Goal: Task Accomplishment & Management: Complete application form

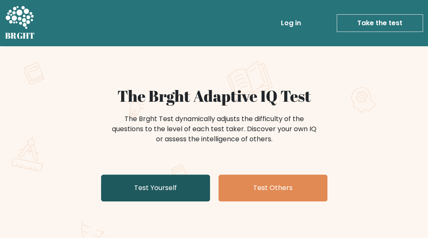
click at [130, 183] on link "Test Yourself" at bounding box center [155, 187] width 109 height 27
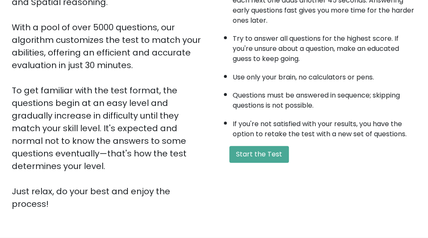
scroll to position [84, 0]
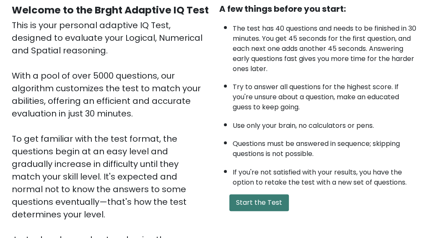
click at [240, 199] on button "Start the Test" at bounding box center [260, 202] width 60 height 17
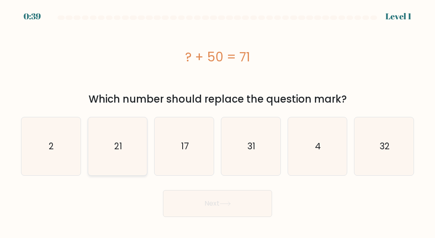
click at [104, 154] on icon "21" at bounding box center [118, 146] width 58 height 58
click at [217, 121] on input "b. 21" at bounding box center [217, 120] width 0 height 2
radio input "true"
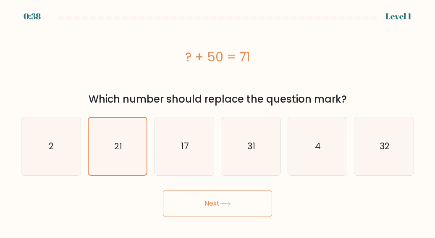
click at [190, 194] on button "Next" at bounding box center [217, 203] width 109 height 27
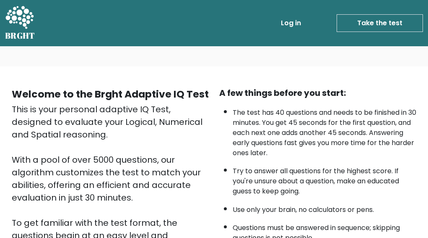
scroll to position [84, 0]
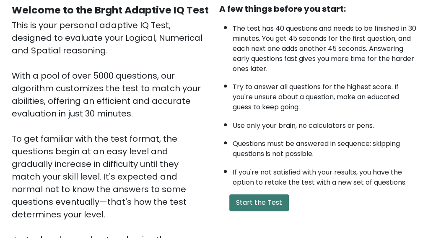
click at [239, 196] on button "Start the Test" at bounding box center [260, 202] width 60 height 17
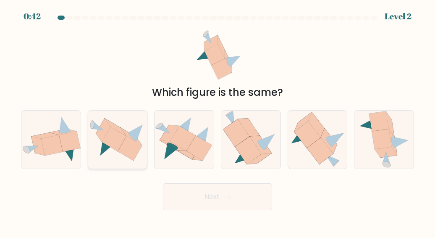
click at [128, 158] on icon at bounding box center [117, 139] width 59 height 43
click at [217, 121] on input "b." at bounding box center [217, 120] width 0 height 2
radio input "true"
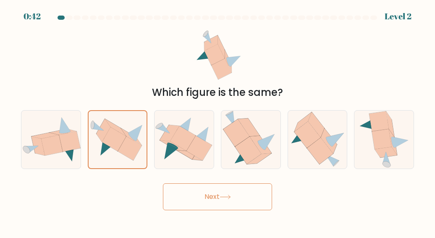
click at [198, 196] on button "Next" at bounding box center [217, 196] width 109 height 27
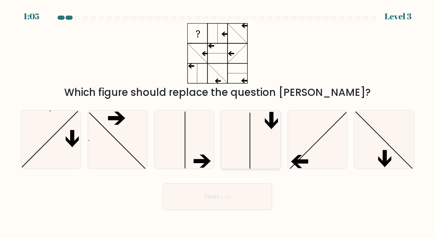
drag, startPoint x: 227, startPoint y: 151, endPoint x: 224, endPoint y: 167, distance: 17.0
click at [225, 156] on icon at bounding box center [251, 139] width 58 height 58
click at [218, 121] on input "d." at bounding box center [217, 120] width 0 height 2
radio input "true"
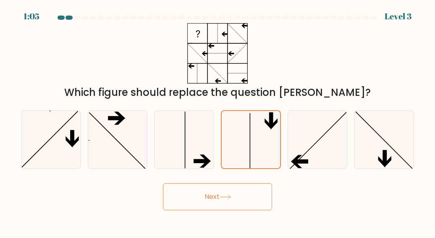
click at [227, 187] on button "Next" at bounding box center [217, 196] width 109 height 27
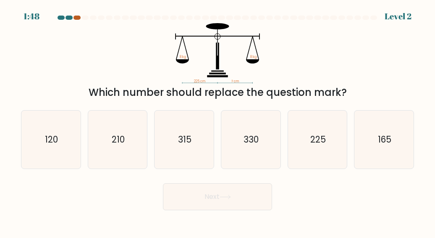
click at [76, 19] on div at bounding box center [76, 18] width 7 height 4
click at [76, 20] on div at bounding box center [217, 20] width 403 height 8
drag, startPoint x: 302, startPoint y: 139, endPoint x: 265, endPoint y: 167, distance: 46.4
click at [303, 139] on icon "225" at bounding box center [317, 139] width 58 height 58
click at [218, 121] on input "e. 225" at bounding box center [217, 120] width 0 height 2
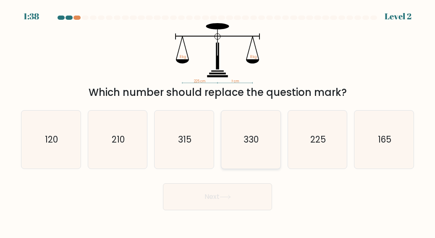
radio input "true"
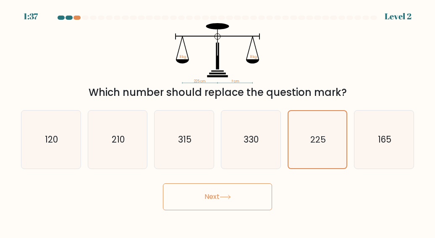
click at [251, 195] on button "Next" at bounding box center [217, 196] width 109 height 27
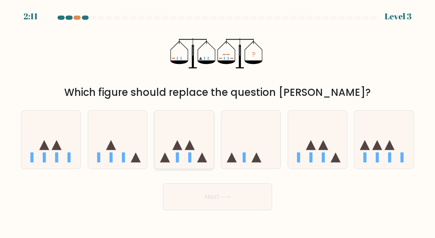
click at [202, 149] on icon at bounding box center [183, 139] width 59 height 49
click at [217, 121] on input "c." at bounding box center [217, 120] width 0 height 2
radio input "true"
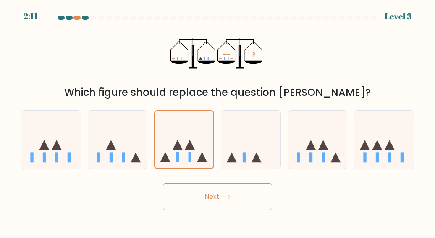
click at [237, 198] on button "Next" at bounding box center [217, 196] width 109 height 27
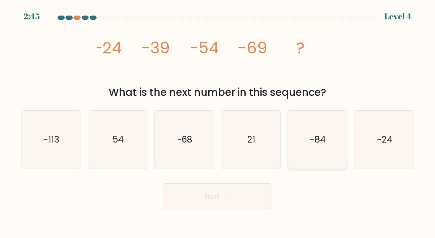
drag, startPoint x: 303, startPoint y: 130, endPoint x: 277, endPoint y: 153, distance: 35.1
click at [300, 134] on icon "-84" at bounding box center [317, 139] width 58 height 58
click at [218, 121] on input "e. -84" at bounding box center [217, 120] width 0 height 2
radio input "true"
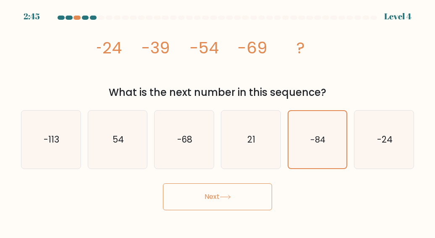
click at [235, 200] on button "Next" at bounding box center [217, 196] width 109 height 27
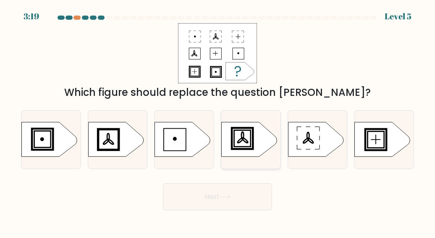
click at [251, 132] on rect at bounding box center [242, 138] width 18 height 18
click at [218, 121] on input "d." at bounding box center [217, 120] width 0 height 2
radio input "true"
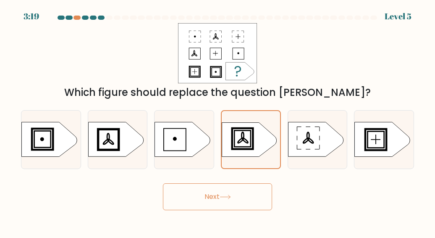
click at [231, 194] on icon at bounding box center [224, 196] width 11 height 5
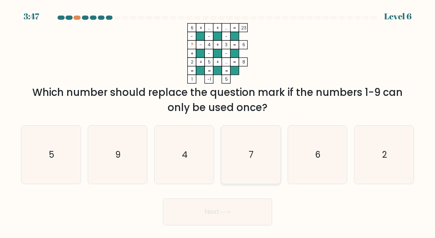
click at [226, 145] on icon "7" at bounding box center [251, 154] width 58 height 58
click at [218, 121] on input "d. 7" at bounding box center [217, 120] width 0 height 2
radio input "true"
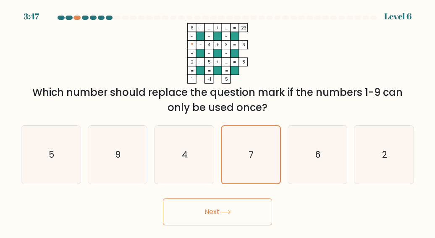
click at [214, 217] on button "Next" at bounding box center [217, 211] width 109 height 27
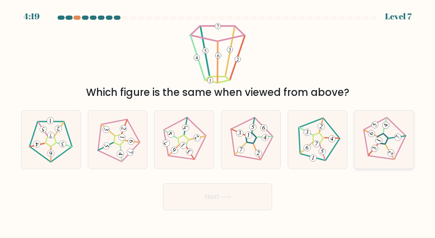
click at [372, 151] on icon at bounding box center [383, 139] width 46 height 46
click at [218, 121] on input "f." at bounding box center [217, 120] width 0 height 2
radio input "true"
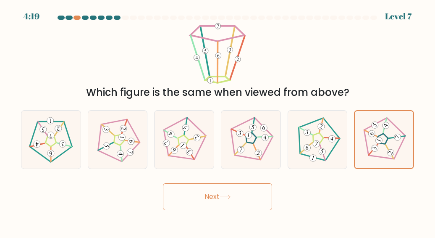
click at [255, 194] on button "Next" at bounding box center [217, 196] width 109 height 27
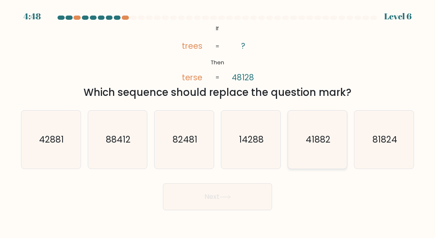
click at [315, 136] on text "41882" at bounding box center [318, 139] width 25 height 12
click at [218, 121] on input "e. 41882" at bounding box center [217, 120] width 0 height 2
radio input "true"
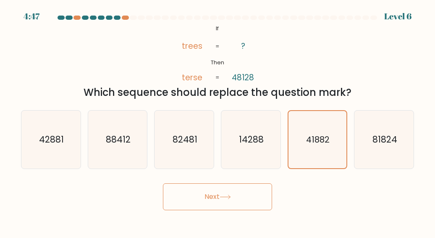
click at [216, 201] on button "Next" at bounding box center [217, 196] width 109 height 27
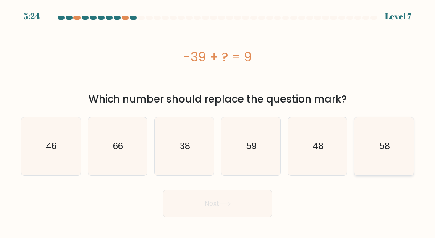
click at [368, 146] on icon "58" at bounding box center [384, 146] width 58 height 58
click at [218, 121] on input "f. 58" at bounding box center [217, 120] width 0 height 2
radio input "true"
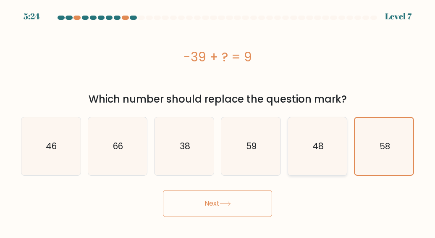
click at [326, 152] on icon "48" at bounding box center [317, 146] width 58 height 58
click at [218, 121] on input "e. 48" at bounding box center [217, 120] width 0 height 2
radio input "true"
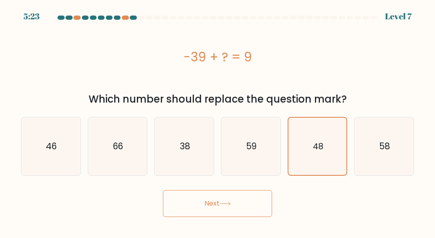
click at [231, 202] on icon at bounding box center [224, 203] width 11 height 5
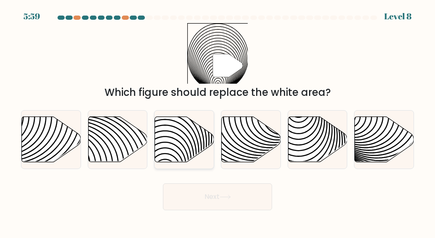
click at [191, 146] on icon at bounding box center [165, 116] width 119 height 119
click at [217, 121] on input "c." at bounding box center [217, 120] width 0 height 2
radio input "true"
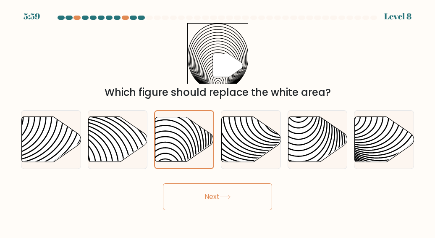
click at [207, 188] on button "Next" at bounding box center [217, 196] width 109 height 27
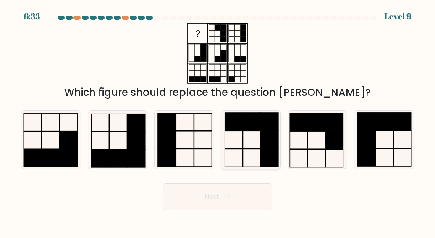
click at [243, 131] on icon at bounding box center [251, 139] width 58 height 58
click at [218, 121] on input "d." at bounding box center [217, 120] width 0 height 2
radio input "true"
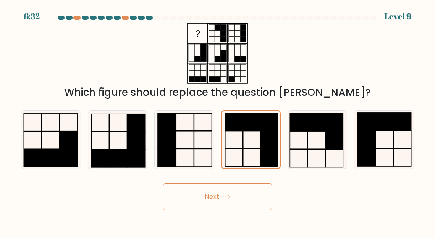
click at [228, 195] on icon at bounding box center [224, 196] width 11 height 5
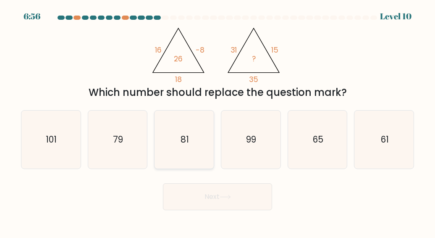
drag, startPoint x: 193, startPoint y: 143, endPoint x: 201, endPoint y: 161, distance: 19.5
click at [195, 148] on icon "81" at bounding box center [184, 139] width 58 height 58
click at [217, 121] on input "c. 81" at bounding box center [217, 120] width 0 height 2
radio input "true"
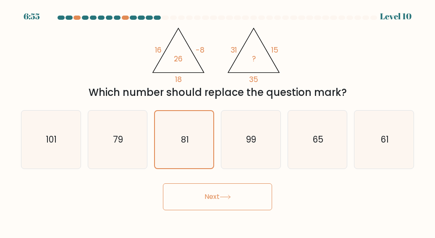
click at [214, 188] on button "Next" at bounding box center [217, 196] width 109 height 27
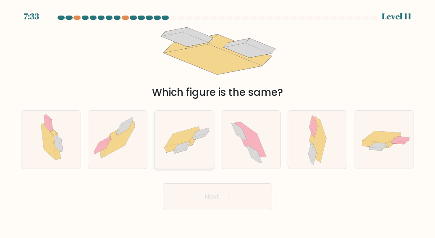
drag, startPoint x: 207, startPoint y: 156, endPoint x: 211, endPoint y: 194, distance: 38.4
click at [207, 157] on icon at bounding box center [183, 139] width 59 height 41
click at [217, 121] on input "c." at bounding box center [217, 120] width 0 height 2
radio input "true"
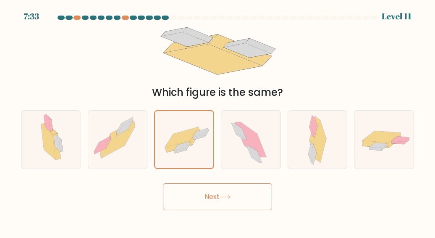
click at [213, 200] on button "Next" at bounding box center [217, 196] width 109 height 27
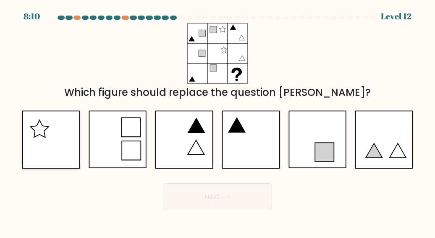
click at [56, 149] on icon at bounding box center [51, 139] width 58 height 58
click at [217, 121] on input "a." at bounding box center [217, 120] width 0 height 2
radio input "true"
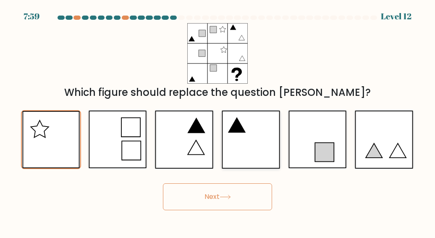
drag, startPoint x: 248, startPoint y: 150, endPoint x: 224, endPoint y: 207, distance: 61.3
click at [248, 152] on icon at bounding box center [251, 139] width 58 height 58
click at [218, 121] on input "d." at bounding box center [217, 120] width 0 height 2
radio input "true"
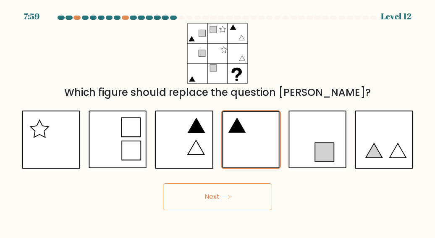
click at [224, 207] on button "Next" at bounding box center [217, 196] width 109 height 27
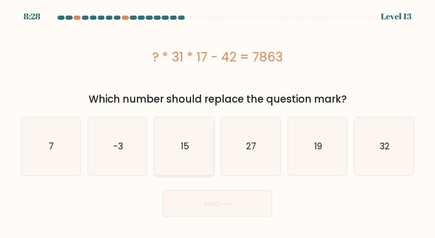
click at [179, 152] on icon "15" at bounding box center [184, 146] width 58 height 58
click at [217, 121] on input "c. 15" at bounding box center [217, 120] width 0 height 2
radio input "true"
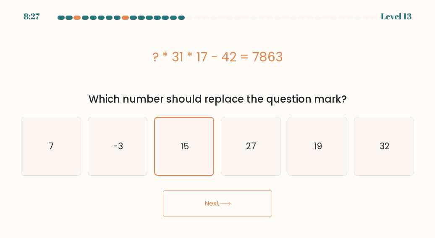
click at [215, 196] on button "Next" at bounding box center [217, 203] width 109 height 27
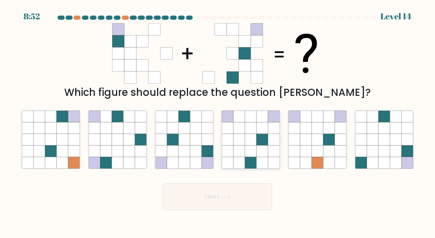
click at [243, 154] on icon at bounding box center [238, 150] width 11 height 11
click at [218, 121] on input "d." at bounding box center [217, 120] width 0 height 2
radio input "true"
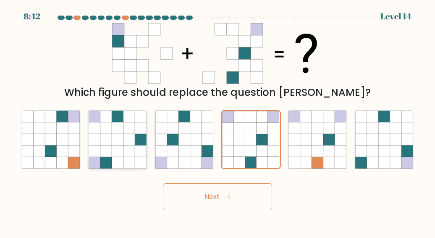
click at [132, 147] on icon at bounding box center [128, 150] width 11 height 11
click at [217, 121] on input "b." at bounding box center [217, 120] width 0 height 2
radio input "true"
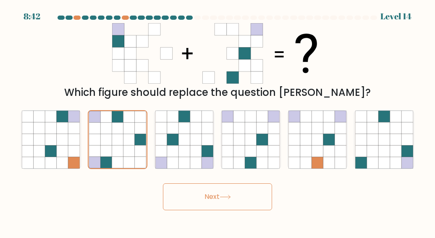
click at [224, 191] on button "Next" at bounding box center [217, 196] width 109 height 27
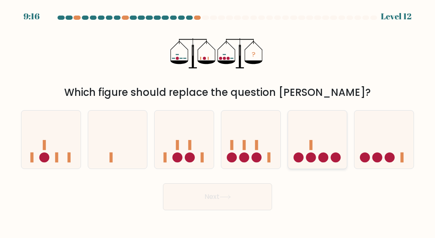
drag, startPoint x: 379, startPoint y: 155, endPoint x: 310, endPoint y: 164, distance: 70.3
click at [376, 156] on circle at bounding box center [377, 157] width 10 height 10
click at [218, 121] on input "f." at bounding box center [217, 120] width 0 height 2
radio input "true"
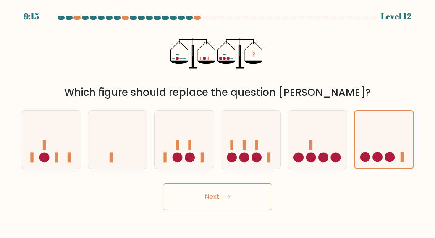
click at [245, 196] on button "Next" at bounding box center [217, 196] width 109 height 27
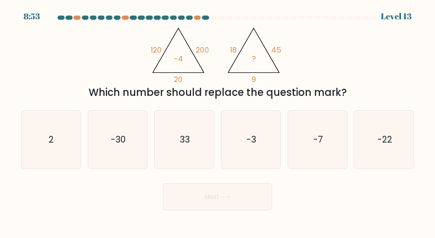
drag, startPoint x: 265, startPoint y: 144, endPoint x: 252, endPoint y: 187, distance: 45.4
click at [263, 152] on icon "-3" at bounding box center [251, 139] width 58 height 58
click at [218, 121] on input "d. -3" at bounding box center [217, 120] width 0 height 2
radio input "true"
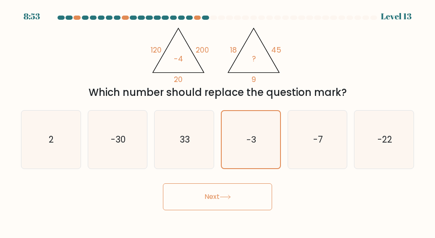
click at [252, 192] on button "Next" at bounding box center [217, 196] width 109 height 27
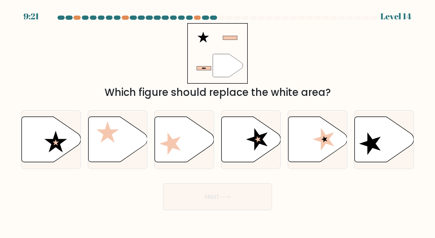
drag, startPoint x: 47, startPoint y: 151, endPoint x: 163, endPoint y: 183, distance: 120.7
click at [48, 152] on icon at bounding box center [51, 138] width 59 height 45
click at [217, 121] on input "a." at bounding box center [217, 120] width 0 height 2
radio input "true"
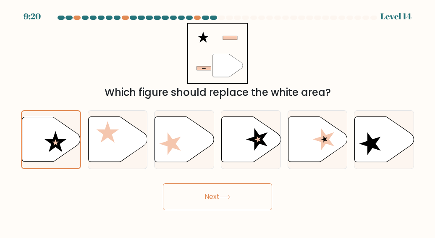
drag, startPoint x: 218, startPoint y: 186, endPoint x: 216, endPoint y: 190, distance: 4.9
click at [217, 187] on button "Next" at bounding box center [217, 196] width 109 height 27
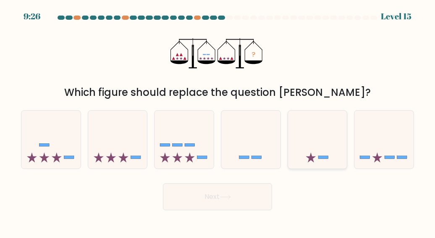
click at [312, 156] on icon at bounding box center [317, 139] width 59 height 49
click at [218, 121] on input "e." at bounding box center [217, 120] width 0 height 2
radio input "true"
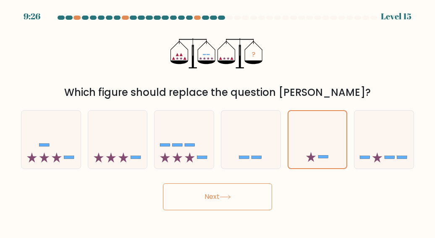
click at [251, 208] on button "Next" at bounding box center [217, 196] width 109 height 27
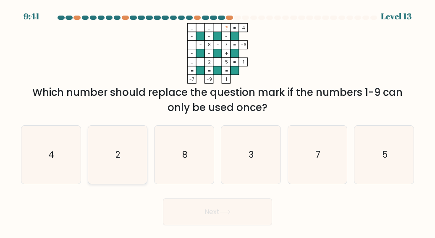
click at [125, 152] on icon "2" at bounding box center [118, 154] width 58 height 58
click at [217, 121] on input "b. 2" at bounding box center [217, 120] width 0 height 2
radio input "true"
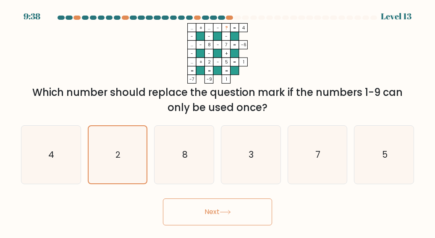
click at [222, 217] on button "Next" at bounding box center [217, 211] width 109 height 27
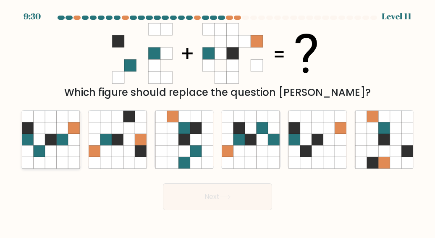
click at [48, 146] on icon at bounding box center [50, 150] width 11 height 11
click at [217, 121] on input "a." at bounding box center [217, 120] width 0 height 2
radio input "true"
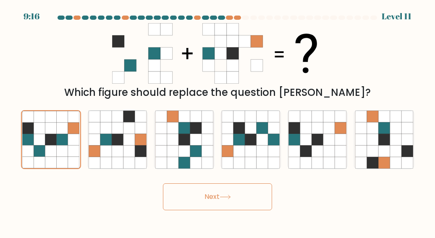
click at [211, 198] on button "Next" at bounding box center [217, 196] width 109 height 27
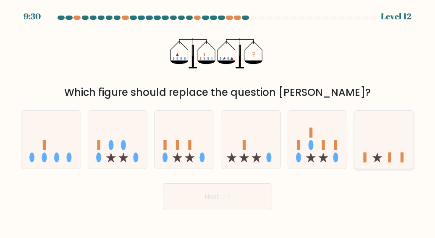
click at [379, 154] on icon at bounding box center [383, 139] width 59 height 49
click at [218, 121] on input "f." at bounding box center [217, 120] width 0 height 2
radio input "true"
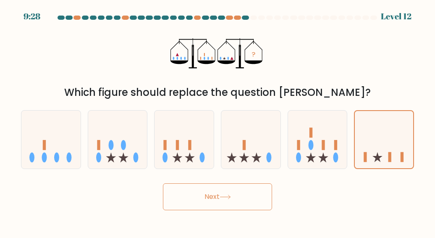
click at [238, 204] on button "Next" at bounding box center [217, 196] width 109 height 27
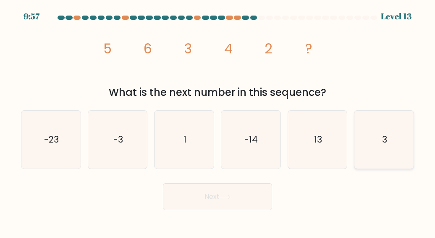
click at [388, 149] on icon "3" at bounding box center [384, 139] width 58 height 58
click at [218, 121] on input "f. 3" at bounding box center [217, 120] width 0 height 2
radio input "true"
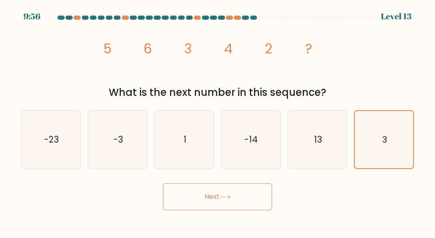
click at [244, 194] on button "Next" at bounding box center [217, 196] width 109 height 27
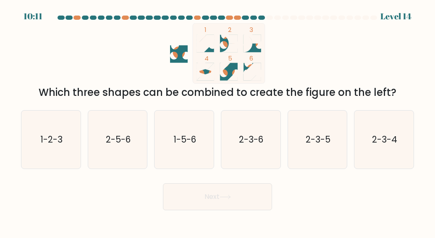
click at [226, 74] on circle at bounding box center [229, 70] width 12 height 12
click at [322, 148] on icon "2-3-5" at bounding box center [317, 139] width 58 height 58
click at [218, 121] on input "e. 2-3-5" at bounding box center [217, 120] width 0 height 2
radio input "true"
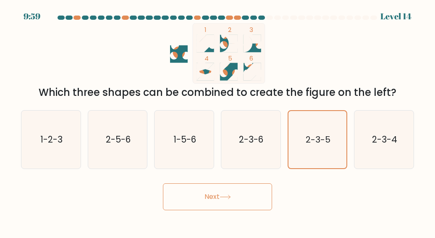
click at [243, 193] on button "Next" at bounding box center [217, 196] width 109 height 27
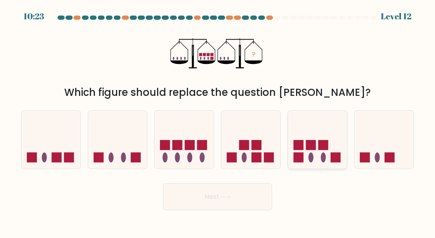
click at [316, 151] on icon at bounding box center [317, 139] width 59 height 49
click at [218, 121] on input "e." at bounding box center [217, 120] width 0 height 2
radio input "true"
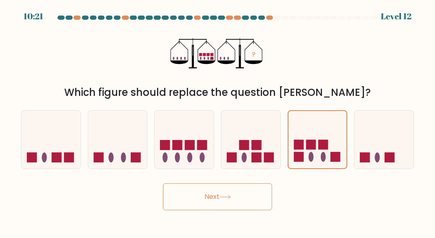
click at [230, 197] on icon at bounding box center [225, 197] width 10 height 4
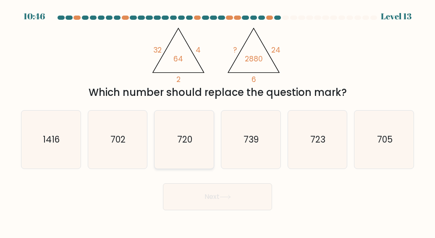
click at [176, 156] on icon "720" at bounding box center [184, 139] width 58 height 58
click at [217, 121] on input "c. 720" at bounding box center [217, 120] width 0 height 2
radio input "true"
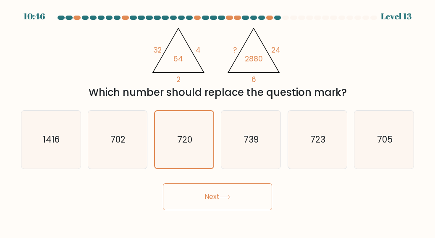
click at [203, 196] on button "Next" at bounding box center [217, 196] width 109 height 27
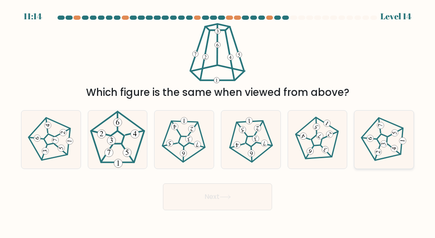
click at [384, 139] on icon at bounding box center [383, 139] width 46 height 46
click at [218, 121] on input "f." at bounding box center [217, 120] width 0 height 2
radio input "true"
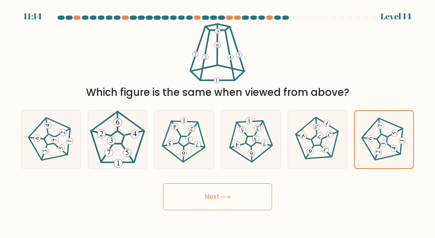
click at [246, 204] on button "Next" at bounding box center [217, 196] width 109 height 27
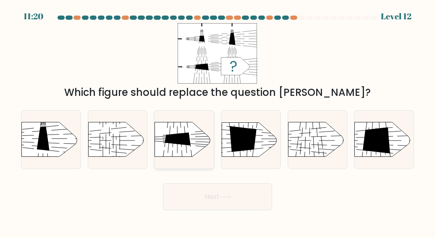
click at [186, 145] on line at bounding box center [186, 147] width 1 height 12
click at [217, 121] on input "c." at bounding box center [217, 120] width 0 height 2
radio input "true"
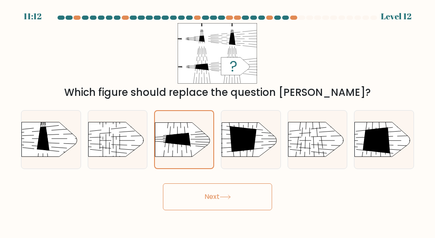
click at [224, 193] on button "Next" at bounding box center [217, 196] width 109 height 27
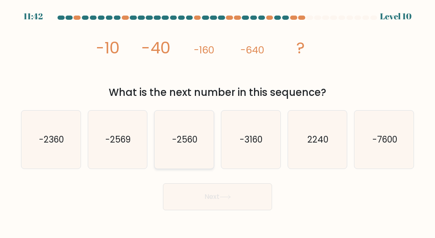
drag, startPoint x: 175, startPoint y: 138, endPoint x: 180, endPoint y: 145, distance: 9.1
click at [178, 142] on text "-2560" at bounding box center [184, 139] width 25 height 12
click at [217, 121] on input "c. -2560" at bounding box center [217, 120] width 0 height 2
radio input "true"
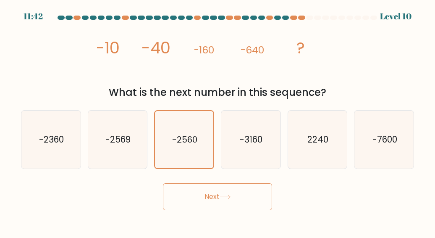
click at [206, 205] on button "Next" at bounding box center [217, 196] width 109 height 27
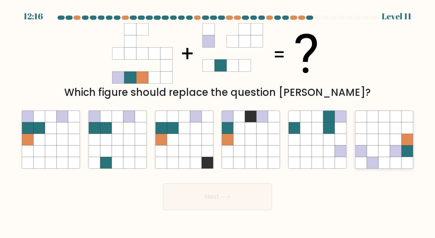
click at [384, 119] on icon at bounding box center [383, 115] width 11 height 11
click at [218, 119] on input "f." at bounding box center [217, 120] width 0 height 2
radio input "true"
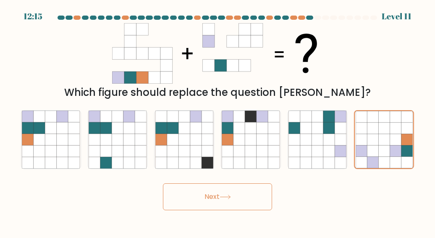
click at [234, 197] on button "Next" at bounding box center [217, 196] width 109 height 27
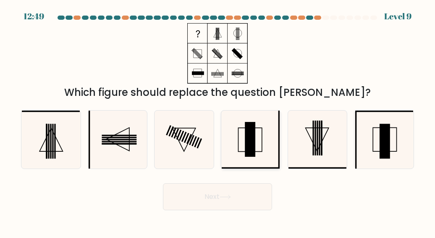
click at [261, 159] on icon at bounding box center [251, 139] width 58 height 58
click at [218, 121] on input "d." at bounding box center [217, 120] width 0 height 2
radio input "true"
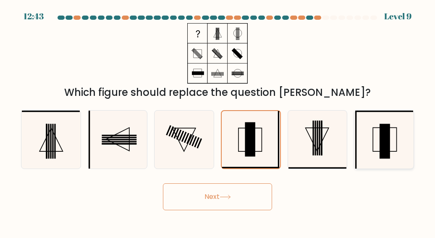
click at [376, 134] on icon at bounding box center [384, 139] width 58 height 58
click at [218, 121] on input "f." at bounding box center [217, 120] width 0 height 2
radio input "true"
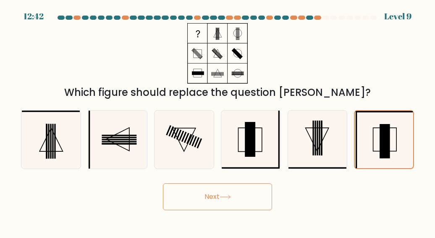
click at [243, 200] on button "Next" at bounding box center [217, 196] width 109 height 27
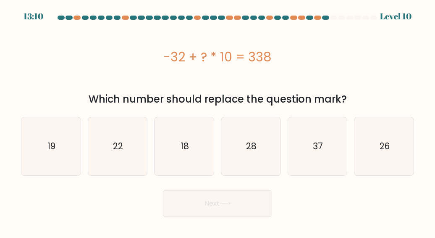
drag, startPoint x: 311, startPoint y: 157, endPoint x: 249, endPoint y: 197, distance: 73.7
click at [289, 169] on icon "37" at bounding box center [317, 146] width 58 height 58
click at [218, 121] on input "e. 37" at bounding box center [217, 120] width 0 height 2
radio input "true"
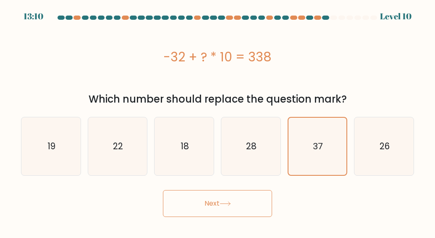
click at [246, 201] on button "Next" at bounding box center [217, 203] width 109 height 27
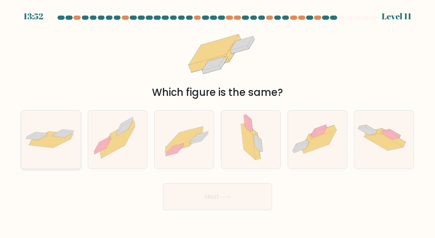
click at [66, 141] on icon at bounding box center [49, 141] width 41 height 11
click at [217, 121] on input "a." at bounding box center [217, 120] width 0 height 2
radio input "true"
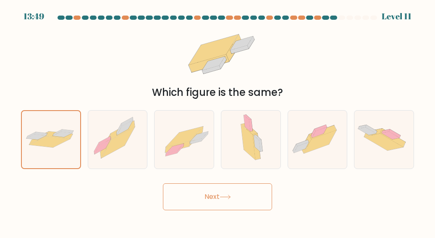
click at [196, 197] on button "Next" at bounding box center [217, 196] width 109 height 27
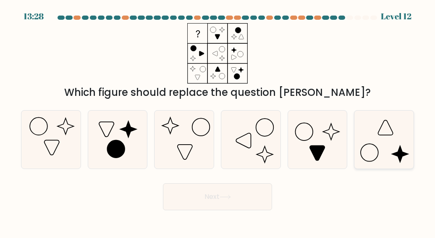
click at [380, 154] on icon at bounding box center [384, 139] width 58 height 58
click at [218, 121] on input "f." at bounding box center [217, 120] width 0 height 2
radio input "true"
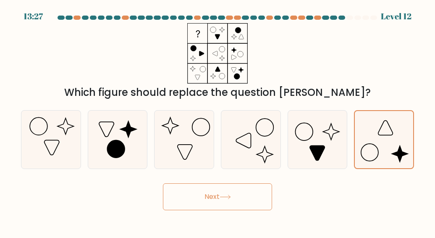
click at [259, 190] on button "Next" at bounding box center [217, 196] width 109 height 27
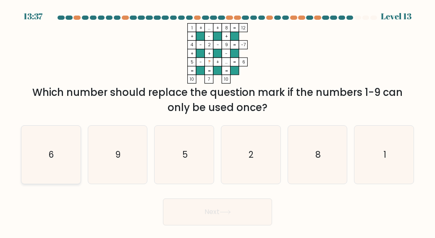
click at [68, 156] on icon "6" at bounding box center [51, 154] width 58 height 58
click at [217, 121] on input "a. 6" at bounding box center [217, 120] width 0 height 2
radio input "true"
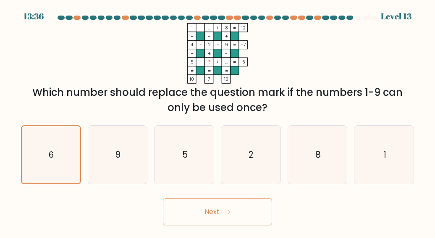
click at [188, 212] on button "Next" at bounding box center [217, 211] width 109 height 27
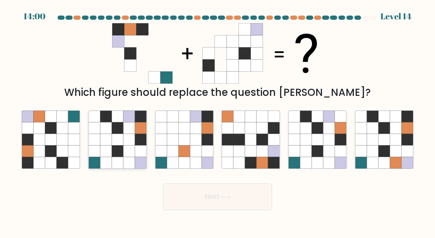
click at [134, 157] on icon at bounding box center [128, 162] width 11 height 11
click at [217, 121] on input "b." at bounding box center [217, 120] width 0 height 2
radio input "true"
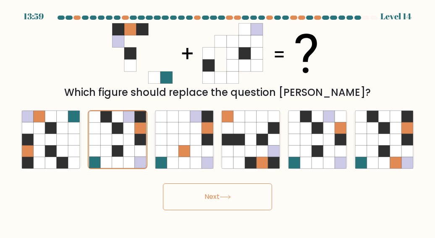
click at [202, 188] on button "Next" at bounding box center [217, 196] width 109 height 27
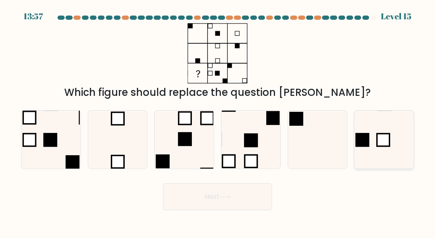
click at [364, 149] on icon at bounding box center [384, 139] width 58 height 58
click at [218, 121] on input "f." at bounding box center [217, 120] width 0 height 2
radio input "true"
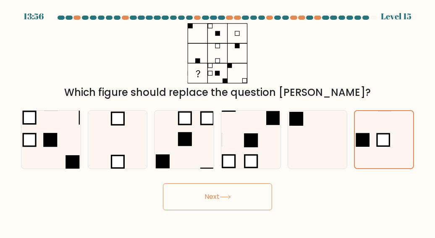
click at [213, 193] on button "Next" at bounding box center [217, 196] width 109 height 27
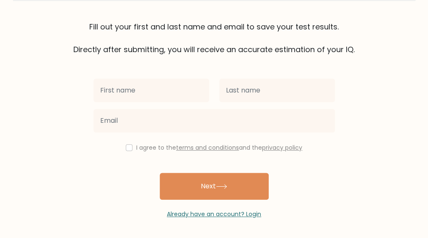
scroll to position [14, 0]
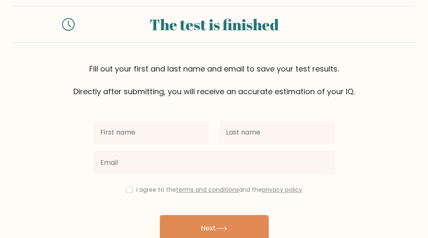
type input "A"
type input "[PERSON_NAME]"
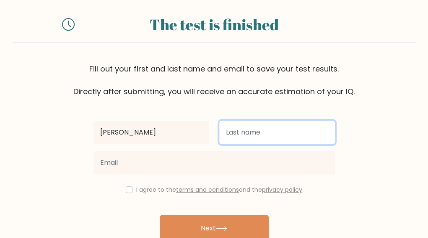
click at [282, 128] on input "text" at bounding box center [277, 132] width 116 height 24
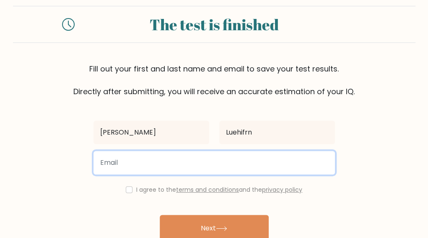
click at [290, 156] on input "email" at bounding box center [215, 163] width 242 height 24
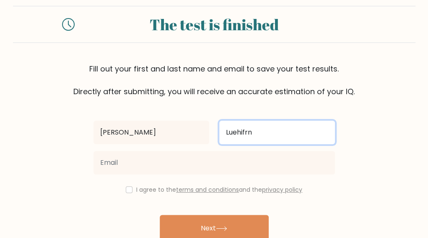
drag, startPoint x: 277, startPoint y: 139, endPoint x: 190, endPoint y: 138, distance: 86.5
click at [190, 138] on div "[PERSON_NAME] Luehifrn" at bounding box center [215, 132] width 252 height 30
type input "L"
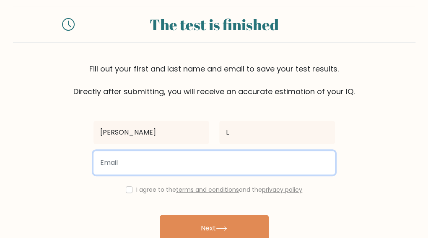
click at [254, 168] on input "email" at bounding box center [215, 163] width 242 height 24
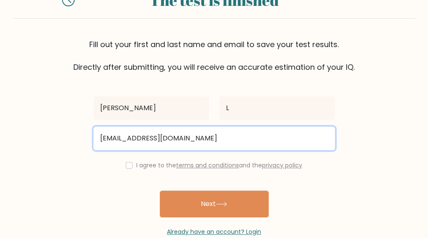
scroll to position [56, 0]
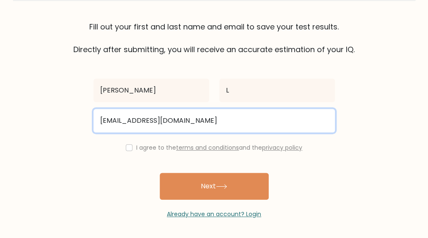
type input "[EMAIL_ADDRESS][DOMAIN_NAME]"
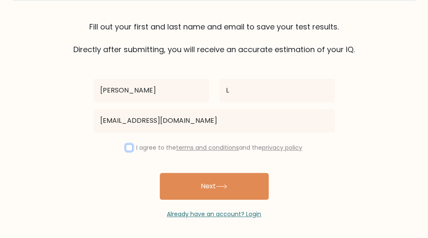
click at [126, 146] on input "checkbox" at bounding box center [129, 147] width 7 height 7
checkbox input "true"
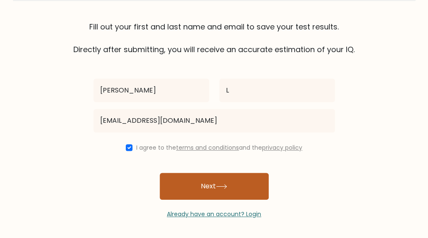
click at [214, 186] on button "Next" at bounding box center [214, 185] width 109 height 27
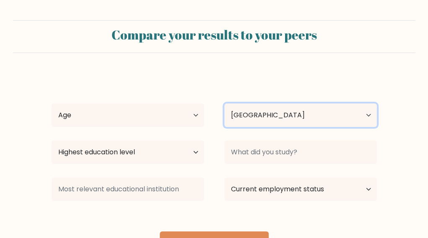
click at [241, 107] on select "Country Afghanistan Albania Algeria American Samoa Andorra Angola Anguilla Anta…" at bounding box center [301, 115] width 153 height 24
click at [242, 111] on select "Country Afghanistan Albania Algeria American Samoa Andorra Angola Anguilla Anta…" at bounding box center [301, 115] width 153 height 24
click at [243, 110] on select "Country Afghanistan Albania Algeria American Samoa Andorra Angola Anguilla Anta…" at bounding box center [301, 115] width 153 height 24
select select "GB"
click at [225, 103] on select "Country Afghanistan Albania Algeria American Samoa Andorra Angola Anguilla Anta…" at bounding box center [301, 115] width 153 height 24
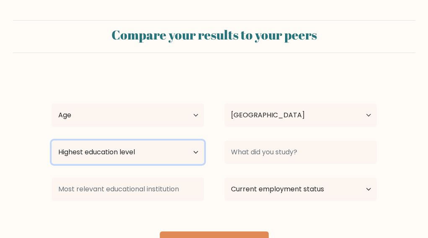
click at [193, 153] on select "Highest education level No schooling Primary Lower Secondary Upper Secondary Oc…" at bounding box center [128, 152] width 153 height 24
select select "upper_secondary"
click at [52, 140] on select "Highest education level No schooling Primary Lower Secondary Upper Secondary Oc…" at bounding box center [128, 152] width 153 height 24
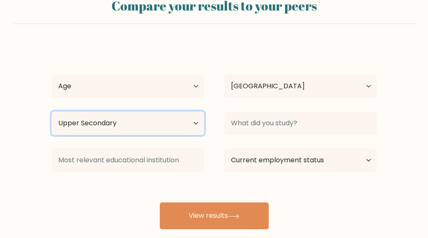
scroll to position [42, 0]
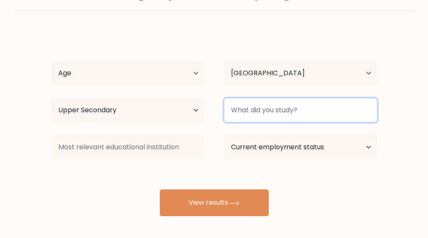
click at [278, 104] on input at bounding box center [301, 110] width 153 height 24
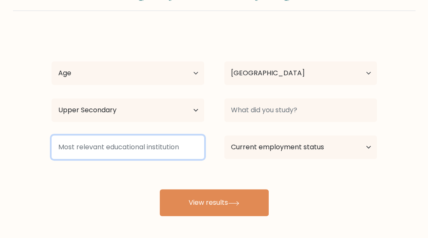
click at [147, 155] on input at bounding box center [128, 147] width 153 height 24
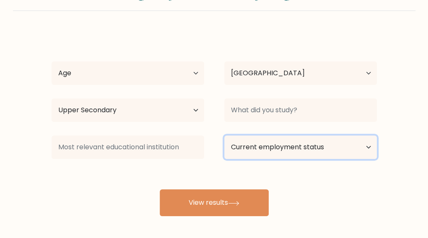
click at [264, 148] on select "Current employment status Employed Student Retired Other / prefer not to answer" at bounding box center [301, 147] width 153 height 24
select select "student"
click at [225, 135] on select "Current employment status Employed Student Retired Other / prefer not to answer" at bounding box center [301, 147] width 153 height 24
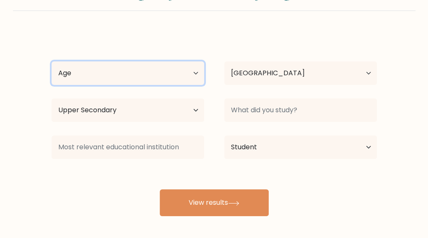
click at [166, 79] on select "Age Under 18 years old 18-24 years old 25-34 years old 35-44 years old 45-54 ye…" at bounding box center [128, 73] width 153 height 24
click at [52, 61] on select "Age Under 18 years old 18-24 years old 25-34 years old 35-44 years old 45-54 ye…" at bounding box center [128, 73] width 153 height 24
drag, startPoint x: 138, startPoint y: 78, endPoint x: 133, endPoint y: 84, distance: 7.9
click at [138, 78] on select "Age Under 18 years old 18-24 years old 25-34 years old 35-44 years old 45-54 ye…" at bounding box center [128, 73] width 153 height 24
click at [52, 61] on select "Age Under 18 years old 18-24 years old 25-34 years old 35-44 years old 45-54 ye…" at bounding box center [128, 73] width 153 height 24
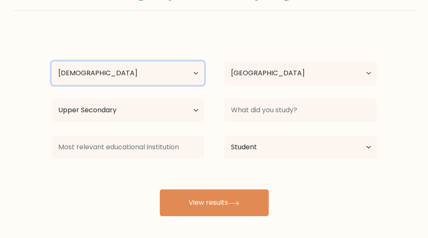
drag, startPoint x: 137, startPoint y: 77, endPoint x: 131, endPoint y: 84, distance: 9.2
click at [137, 77] on select "Age Under 18 years old 18-24 years old 25-34 years old 35-44 years old 45-54 ye…" at bounding box center [128, 73] width 153 height 24
select select "min_18"
click at [52, 61] on select "Age Under 18 years old 18-24 years old 25-34 years old 35-44 years old 45-54 ye…" at bounding box center [128, 73] width 153 height 24
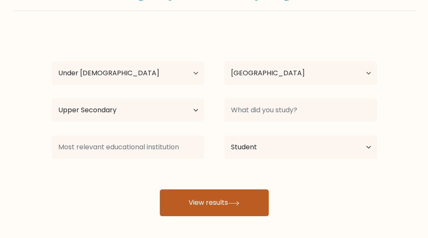
click at [204, 199] on button "View results" at bounding box center [214, 202] width 109 height 27
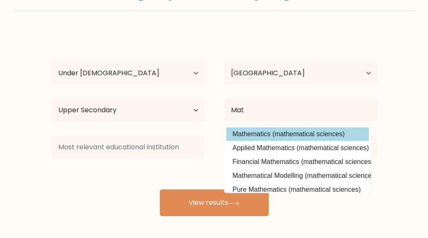
click at [264, 138] on option "Mathematics (mathematical sciences)" at bounding box center [298, 133] width 143 height 13
type input "Mathematics"
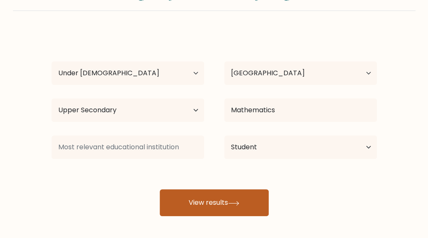
click at [211, 198] on button "View results" at bounding box center [214, 202] width 109 height 27
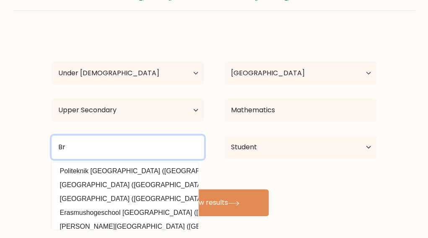
type input "B"
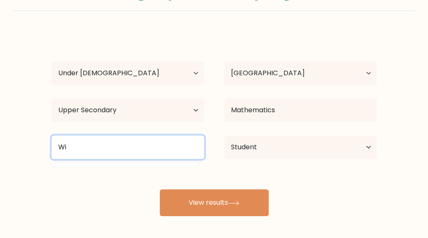
type input "W"
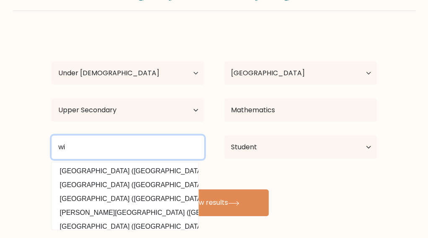
type input "w"
type input "u"
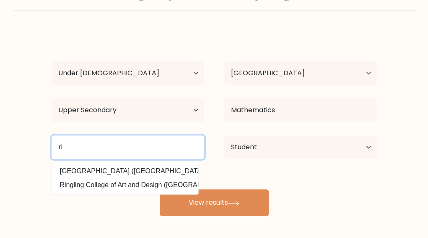
type input "r"
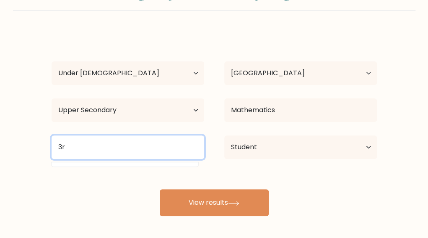
type input "3"
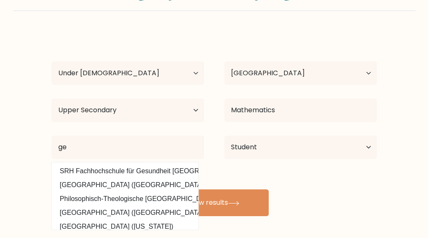
click at [127, 170] on option "SRH Fachhochschule für Gesundheit Gera (Germany)" at bounding box center [125, 170] width 143 height 13
type input "SRH Fachhochschule für Gesundheit Gera"
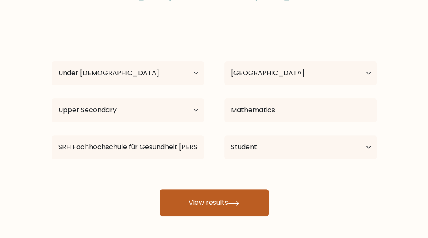
click at [201, 201] on button "View results" at bounding box center [214, 202] width 109 height 27
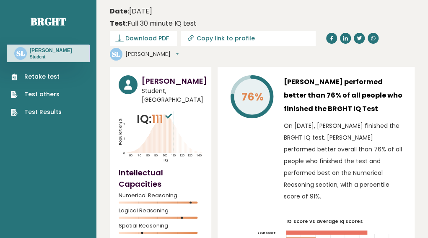
scroll to position [126, 0]
